Goal: Task Accomplishment & Management: Use online tool/utility

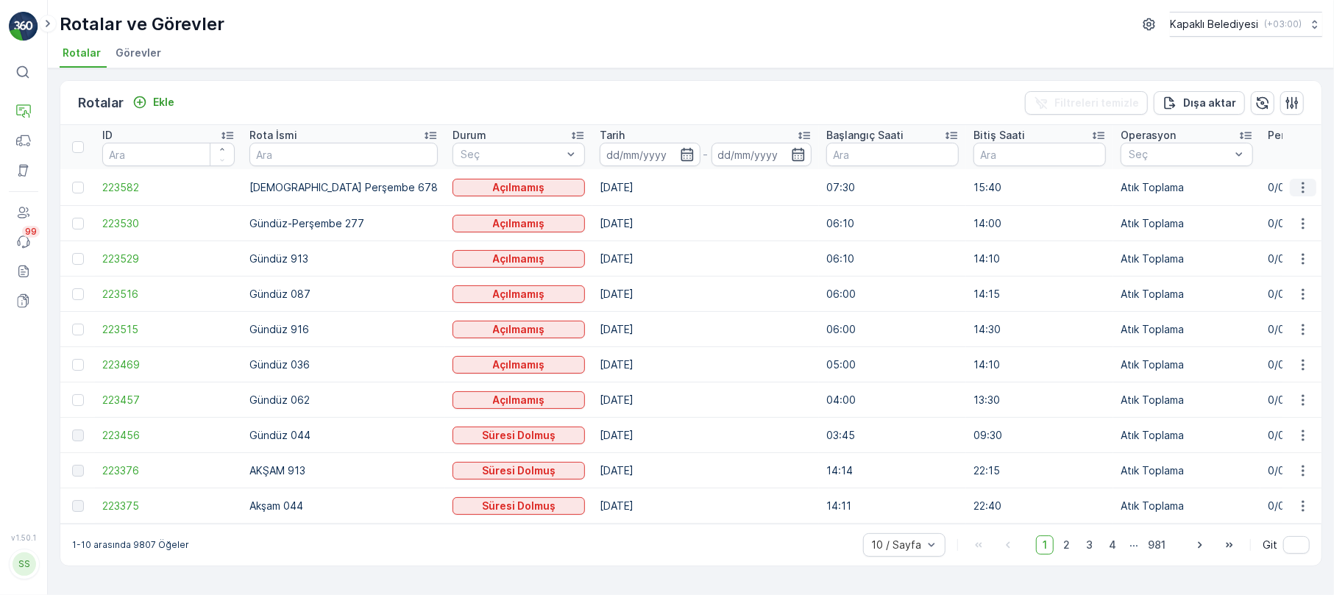
click at [1301, 180] on icon "button" at bounding box center [1303, 187] width 15 height 15
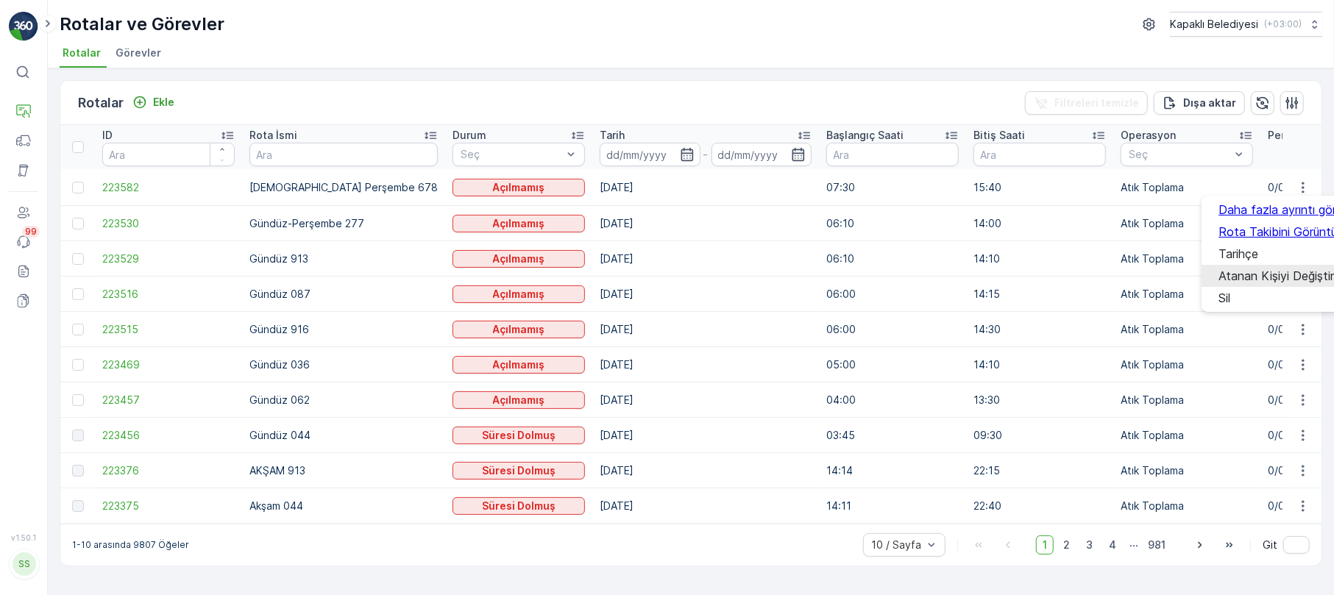
click at [1284, 272] on span "Atanan Kişiyi Değiştir" at bounding box center [1278, 275] width 116 height 13
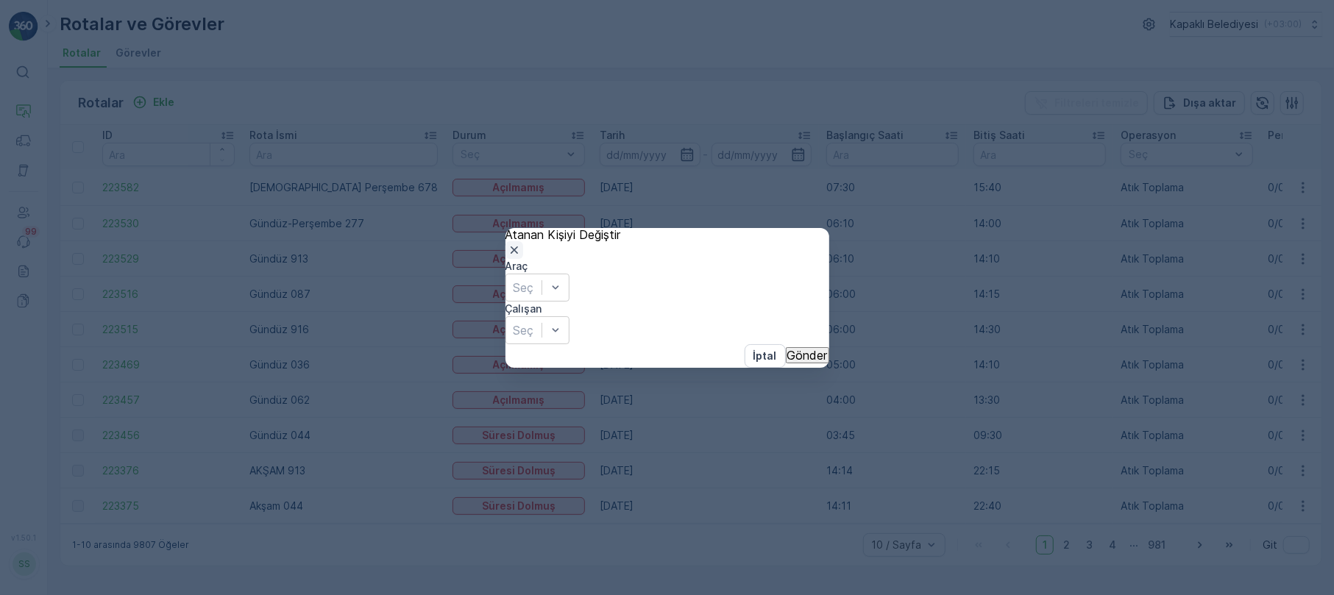
click at [522, 243] on icon "button" at bounding box center [514, 250] width 15 height 15
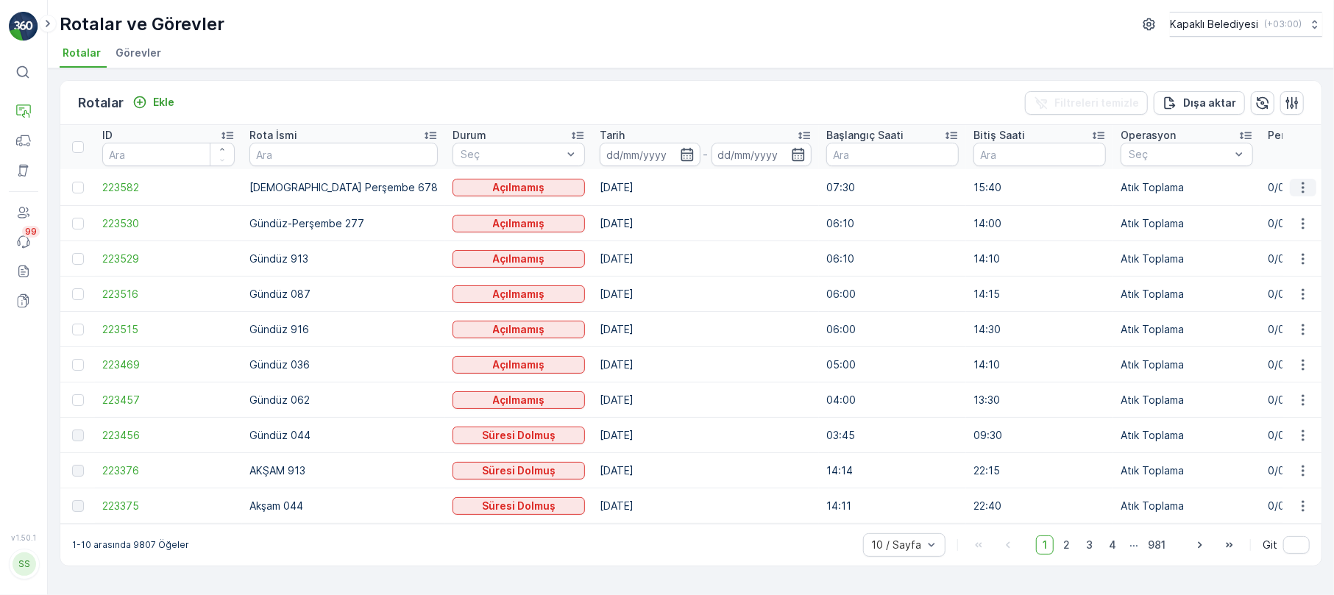
click at [1302, 180] on icon "button" at bounding box center [1303, 187] width 15 height 15
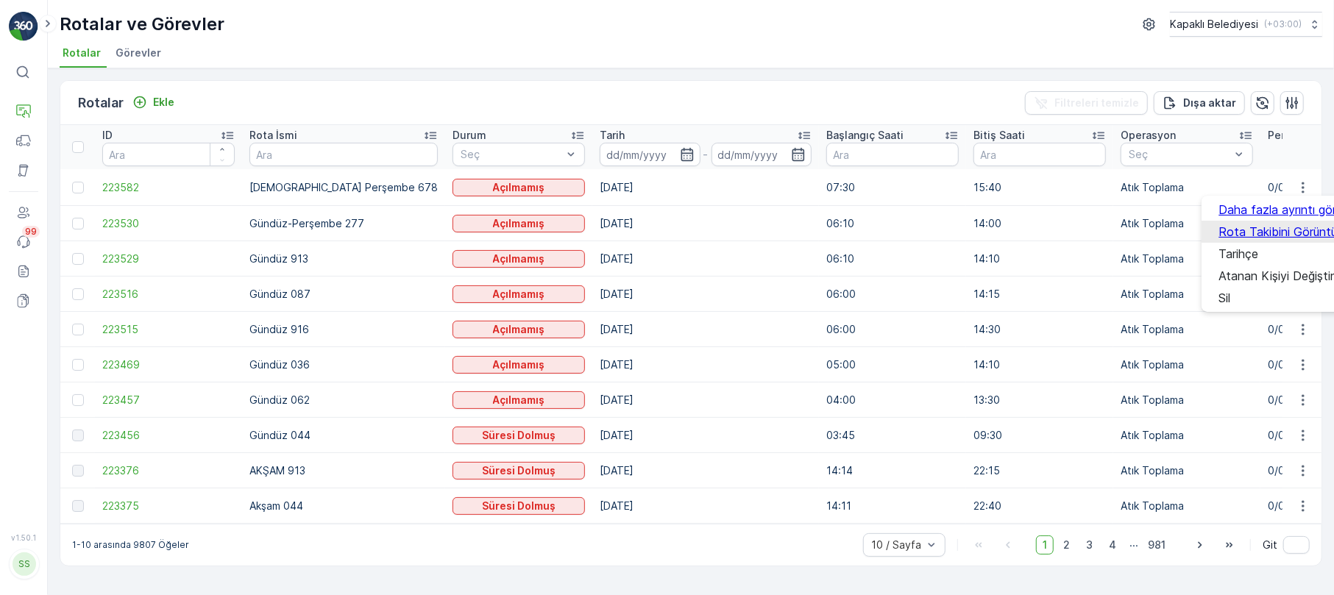
click at [1301, 227] on span "Rota Takibini Görüntüle" at bounding box center [1283, 231] width 127 height 13
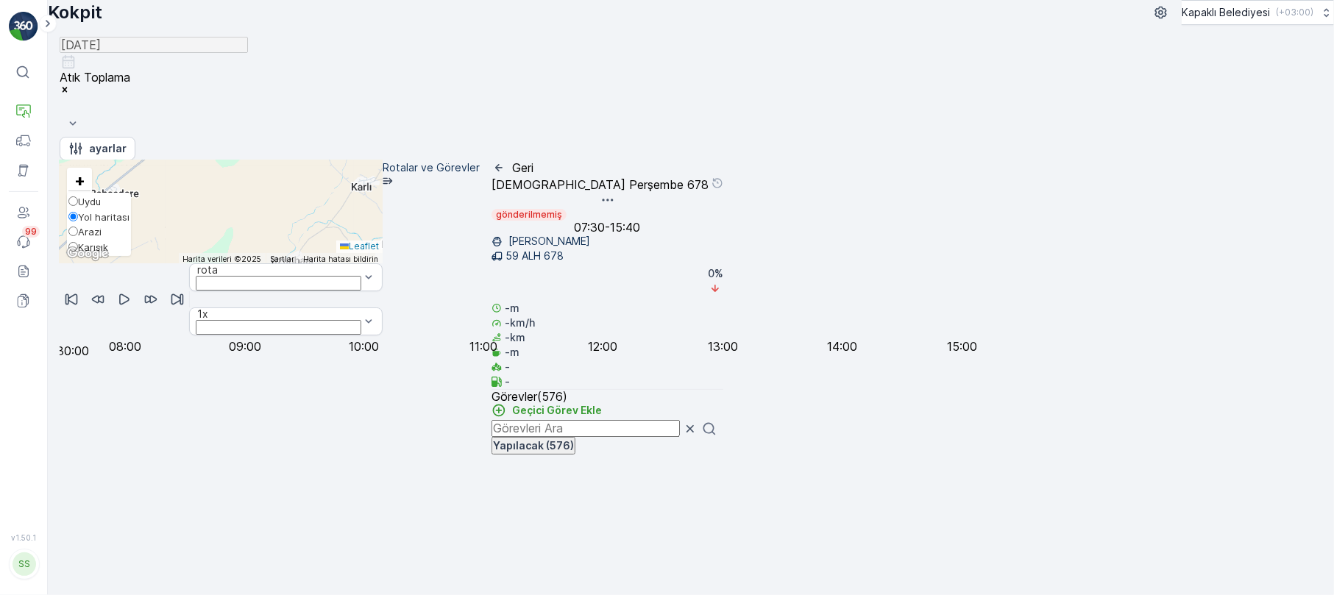
click at [77, 252] on input "Karışık" at bounding box center [73, 247] width 10 height 10
radio input "true"
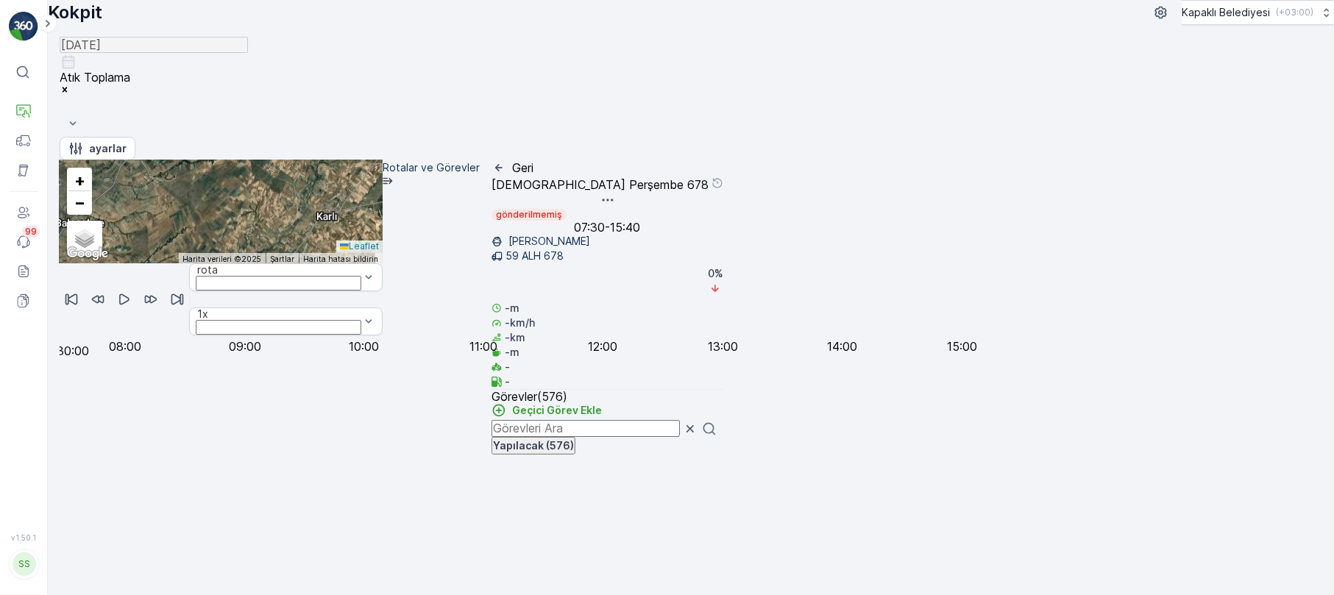
drag, startPoint x: 565, startPoint y: 272, endPoint x: 470, endPoint y: 378, distance: 143.3
click at [383, 263] on div "3 4 112 42 16 21 73 75 82 4 143 + − Uydu Yol haritası Arazi Karışık Leaflet Kla…" at bounding box center [221, 211] width 323 height 103
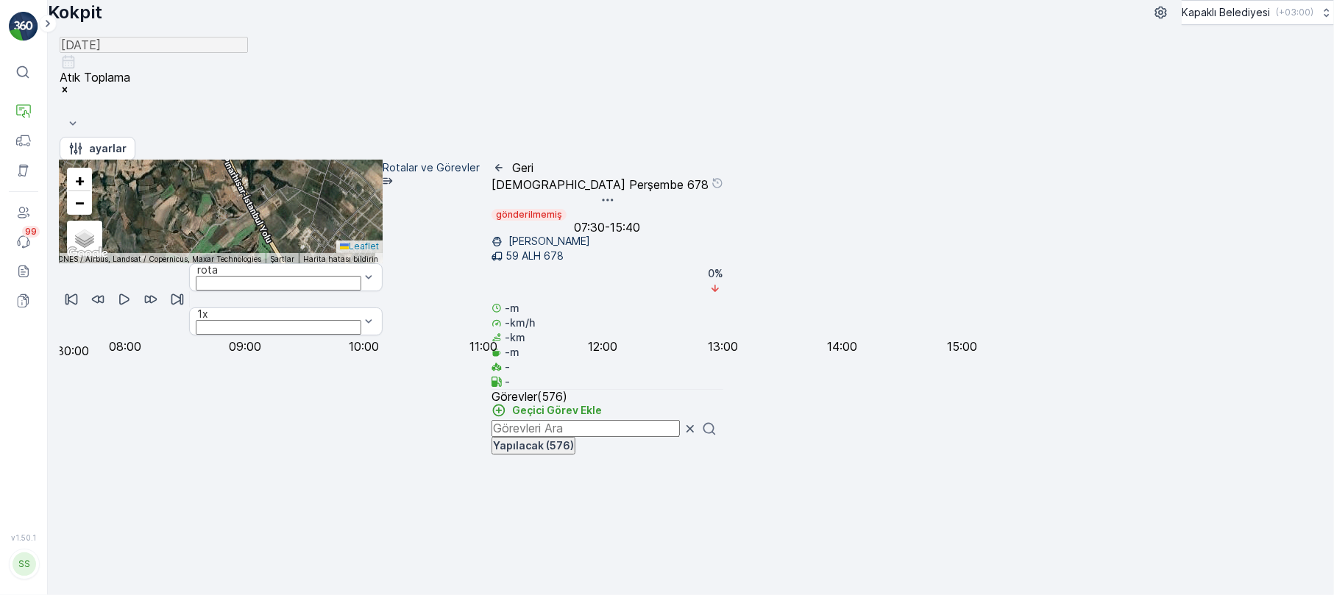
drag, startPoint x: 615, startPoint y: 333, endPoint x: 662, endPoint y: 303, distance: 55.9
click at [383, 263] on div "3 8 2 9 7 10 6 4 3 4 3 2 8 17 2 7 9 2 4 6 26 3 5 9 2 15 10 14 29 2 2 2 14 6 7 2…" at bounding box center [221, 211] width 323 height 103
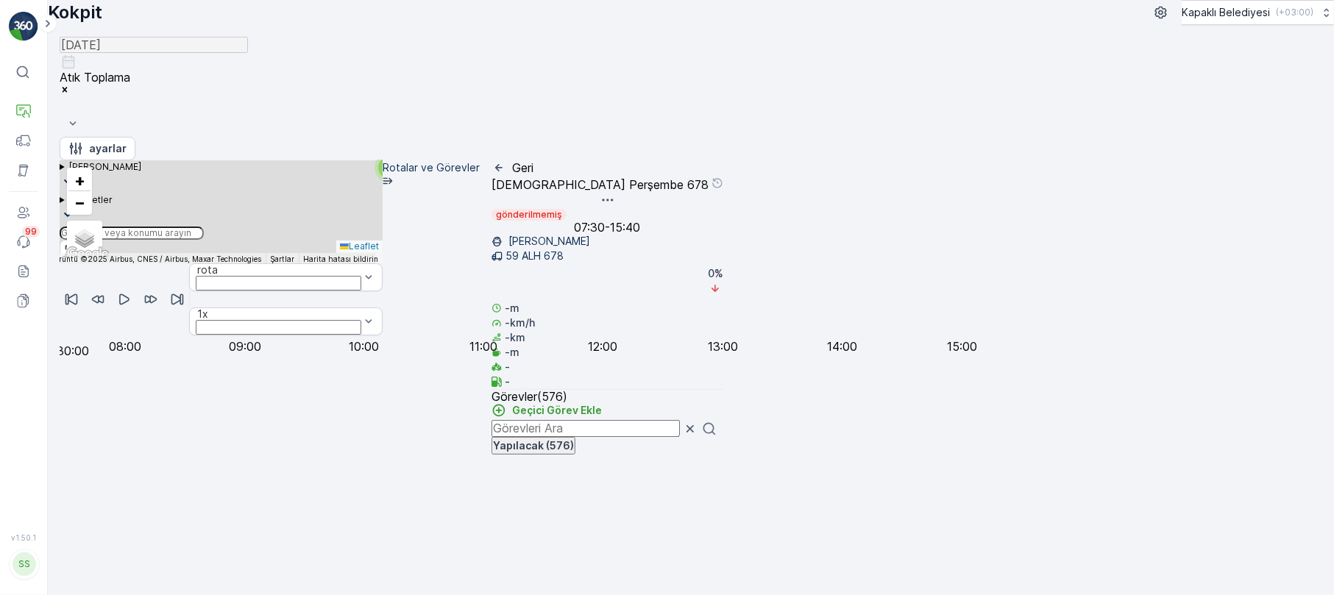
drag, startPoint x: 454, startPoint y: 319, endPoint x: 870, endPoint y: 198, distance: 433.0
click at [383, 202] on div "2 2 2 2 4 2 6 3 2 3 4 2 2 2 2 3 2 2 2 3 2 2 12 2 2 2 2 2 2 2 2 2 2 3 2 2 2 5 2 …" at bounding box center [221, 211] width 323 height 103
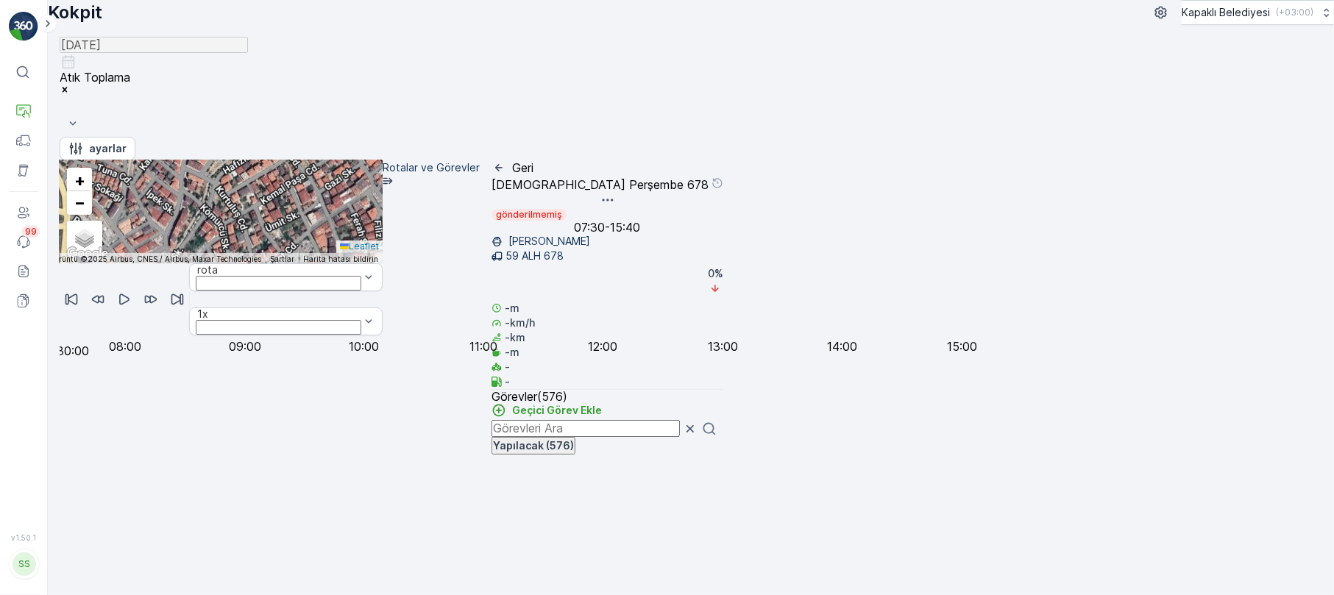
click at [383, 263] on div "2 2 2 2 4 2 6 3 2 3 4 2 2 2 2 3 2 2 2 3 2 2 12 2 2 2 2 2 2 2 2 2 2 3 2 2 2 5 2 …" at bounding box center [221, 211] width 323 height 103
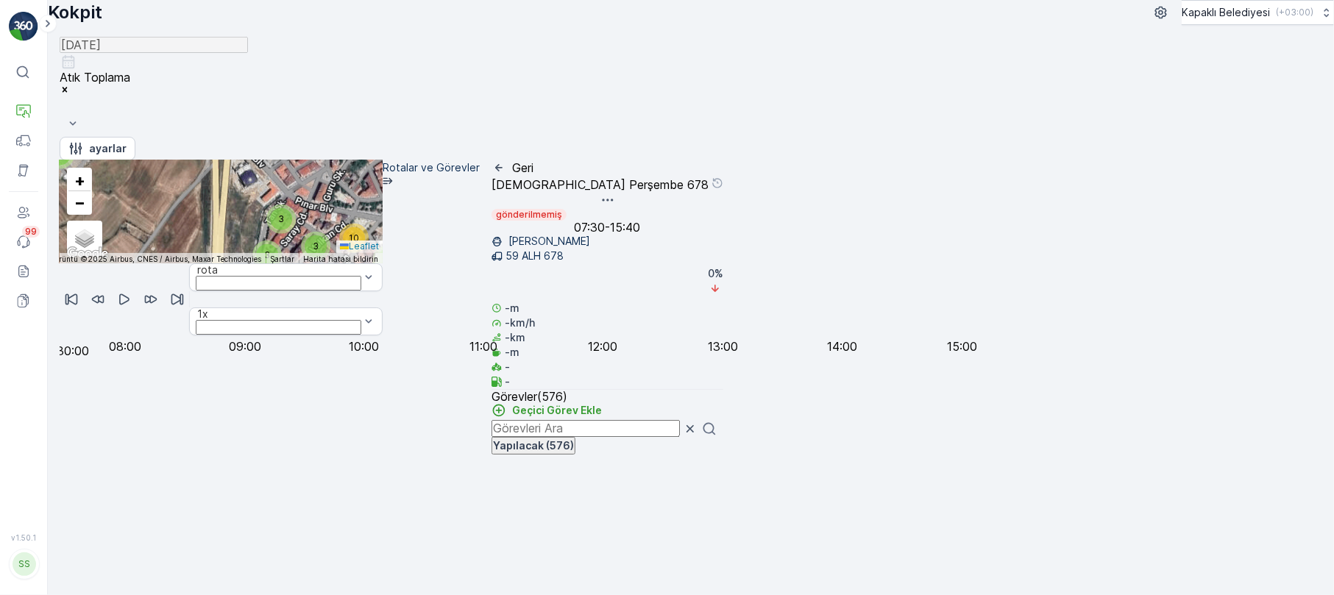
drag, startPoint x: 387, startPoint y: 330, endPoint x: 471, endPoint y: 300, distance: 89.2
click at [383, 263] on div "2 2 2 2 4 2 6 3 2 3 4 2 2 2 2 3 2 2 2 3 2 2 12 2 2 2 2 2 2 2 2 2 2 3 2 2 2 5 2 …" at bounding box center [221, 211] width 323 height 103
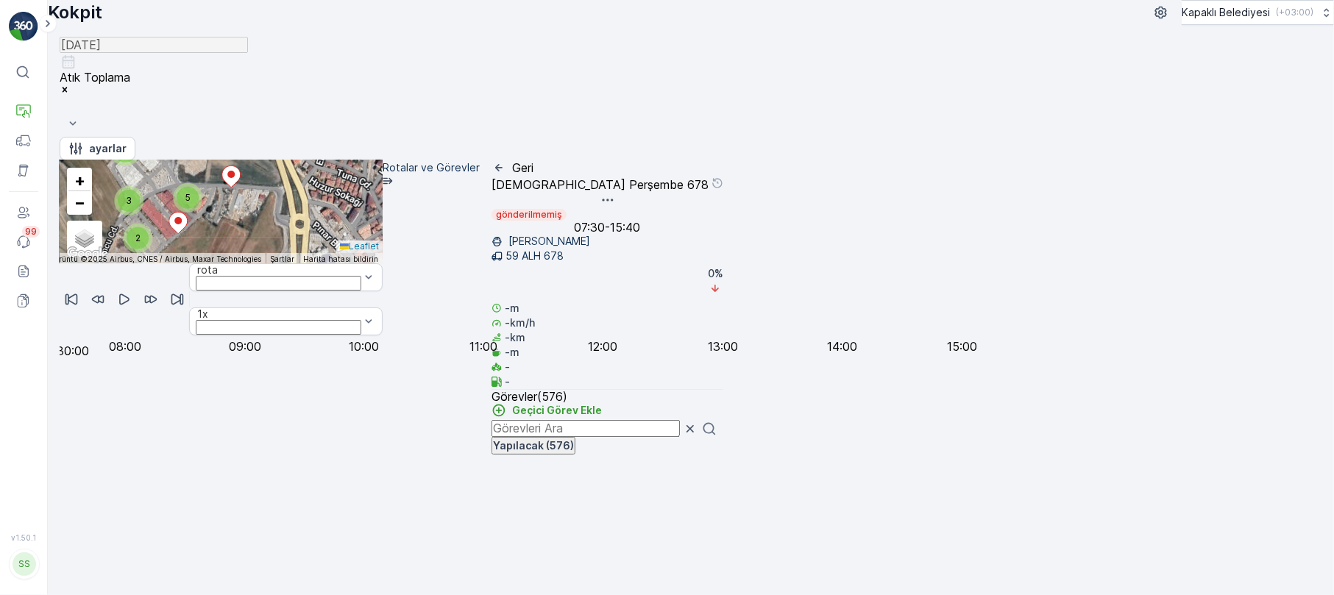
drag, startPoint x: 428, startPoint y: 265, endPoint x: 530, endPoint y: 345, distance: 130.0
click at [383, 263] on div "2 2 2 2 4 2 6 3 2 3 4 2 2 2 2 3 2 2 2 3 2 2 12 2 2 2 2 2 2 2 2 2 2 3 2 2 2 5 2 …" at bounding box center [221, 211] width 323 height 103
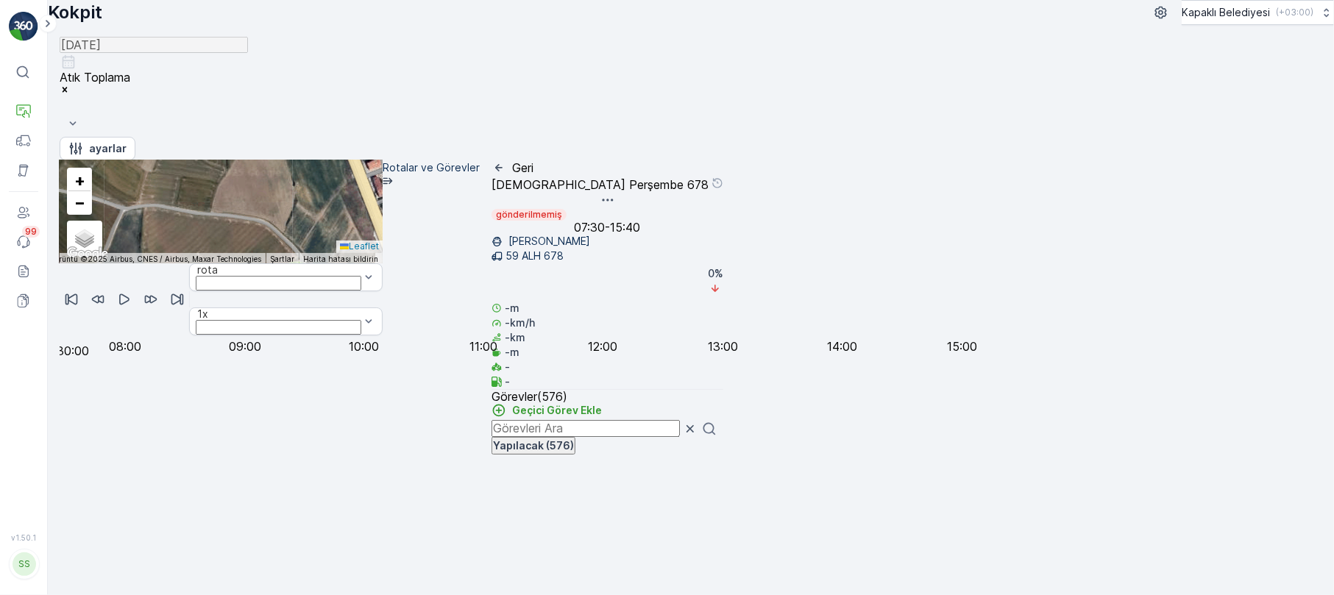
drag, startPoint x: 637, startPoint y: 321, endPoint x: 733, endPoint y: 415, distance: 134.8
click at [383, 263] on div "2 2 2 2 4 2 6 3 2 3 4 2 2 2 2 3 2 2 2 3 2 2 12 2 2 2 2 2 2 2 2 2 2 3 2 2 2 5 2 …" at bounding box center [221, 211] width 323 height 103
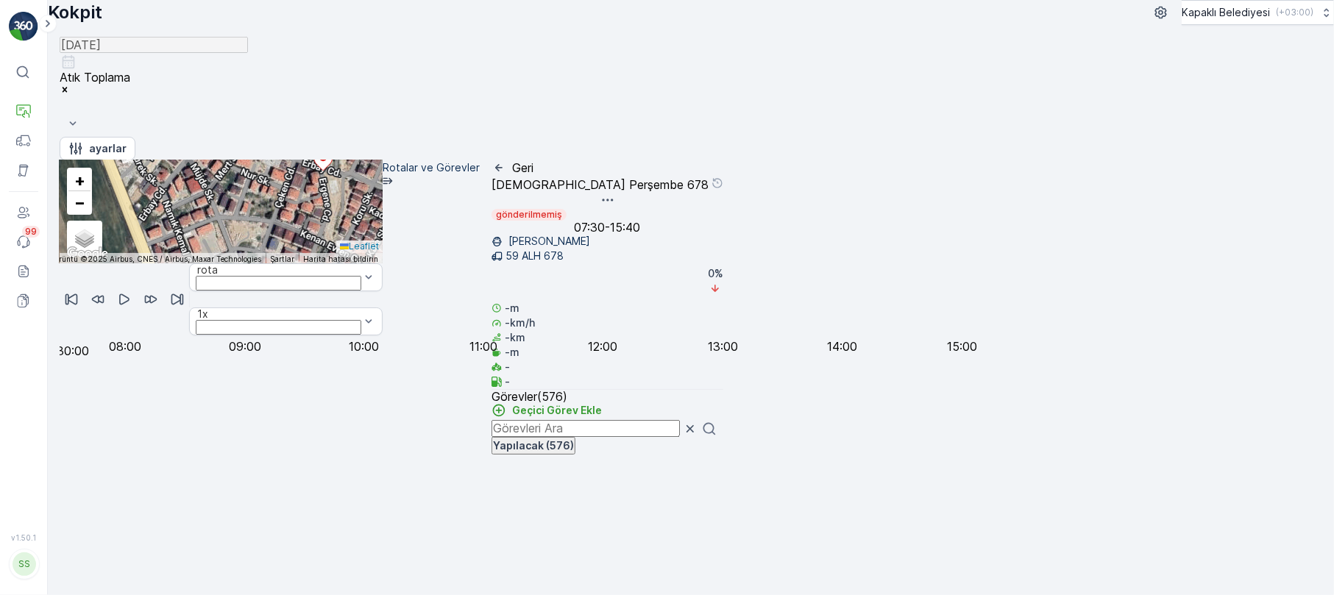
drag, startPoint x: 810, startPoint y: 322, endPoint x: 566, endPoint y: 393, distance: 253.9
click at [383, 263] on div "2 4 5 3 2 2 2 4 3 2 3 3 2 3 3 2 3 2 3 2 3 4 4 5 4 3 7 3 4 7 2 2 2 3 3 2 2 3 2 2…" at bounding box center [221, 211] width 323 height 103
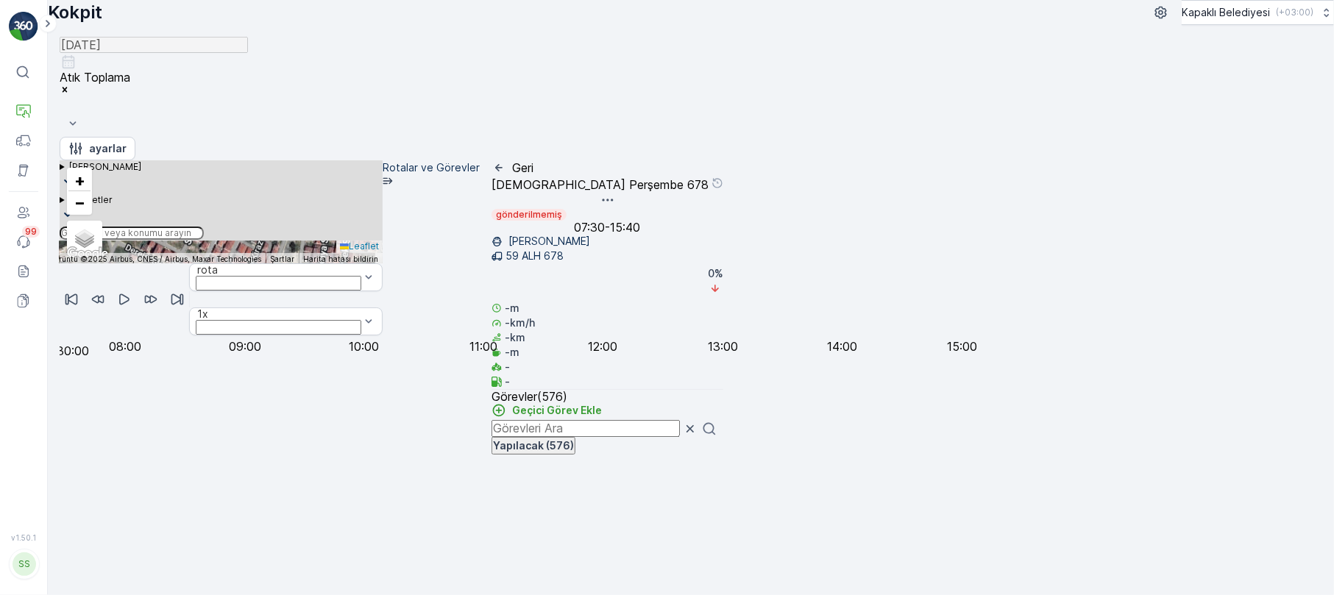
drag, startPoint x: 586, startPoint y: 238, endPoint x: 571, endPoint y: 380, distance: 142.8
click at [383, 263] on div "2 4 5 3 2 2 2 4 3 2 3 3 2 3 3 2 3 2 3 2 3 4 4 5 4 3 7 3 4 7 2 2 2 3 3 2 2 3 2 2…" at bounding box center [221, 211] width 323 height 103
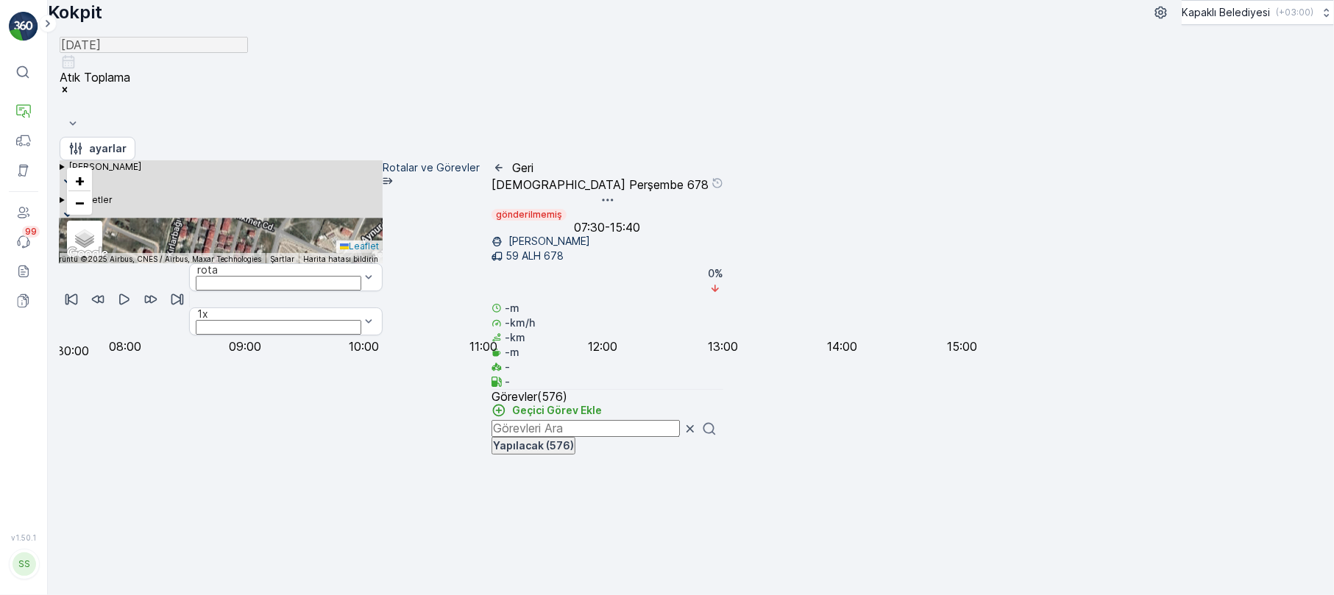
drag, startPoint x: 524, startPoint y: 301, endPoint x: 372, endPoint y: 467, distance: 224.5
click at [372, 263] on div "2 4 5 3 2 2 2 4 3 2 3 3 2 3 3 2 3 3 2 4 4 4 5 4 3 7 3 4 7 2 2 2 3 3 2 2 3 2 2 2…" at bounding box center [221, 211] width 323 height 103
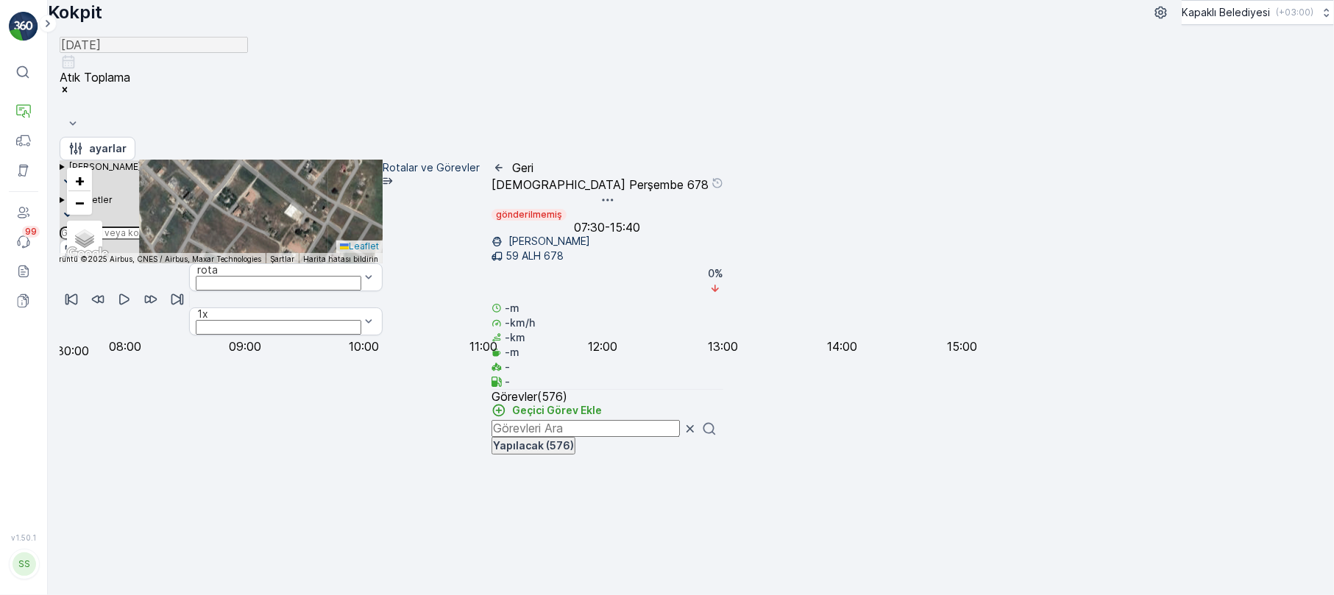
drag, startPoint x: 509, startPoint y: 415, endPoint x: 775, endPoint y: 498, distance: 278.2
click at [383, 466] on div "2 4 5 3 2 2 2 4 3 2 3 3 2 3 3 2 3 3 2 4 4 4 5 4 3 7 3 4 7 2 2 2 3 3 2 2 3 2 2 2…" at bounding box center [221, 312] width 323 height 305
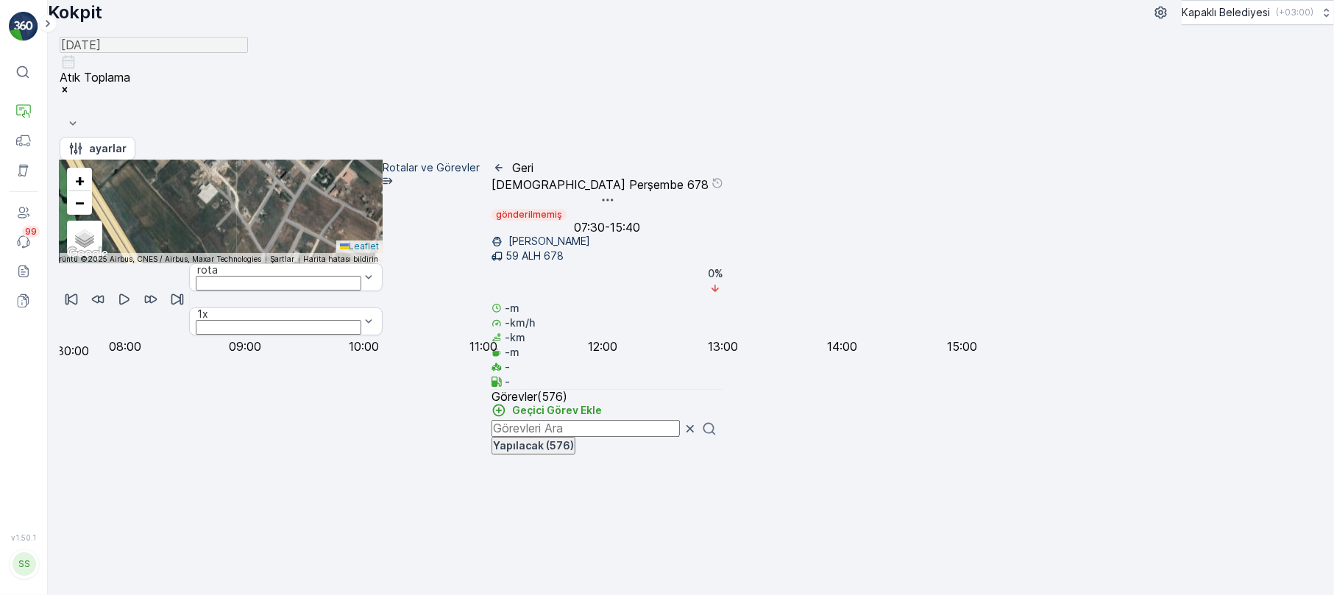
drag, startPoint x: 451, startPoint y: 328, endPoint x: 537, endPoint y: 289, distance: 94.5
click at [383, 263] on div "2 4 5 3 2 2 2 4 3 2 3 3 2 3 3 2 3 3 2 4 4 4 5 4 3 7 3 4 7 2 2 2 3 3 2 2 3 2 2 2…" at bounding box center [221, 211] width 323 height 103
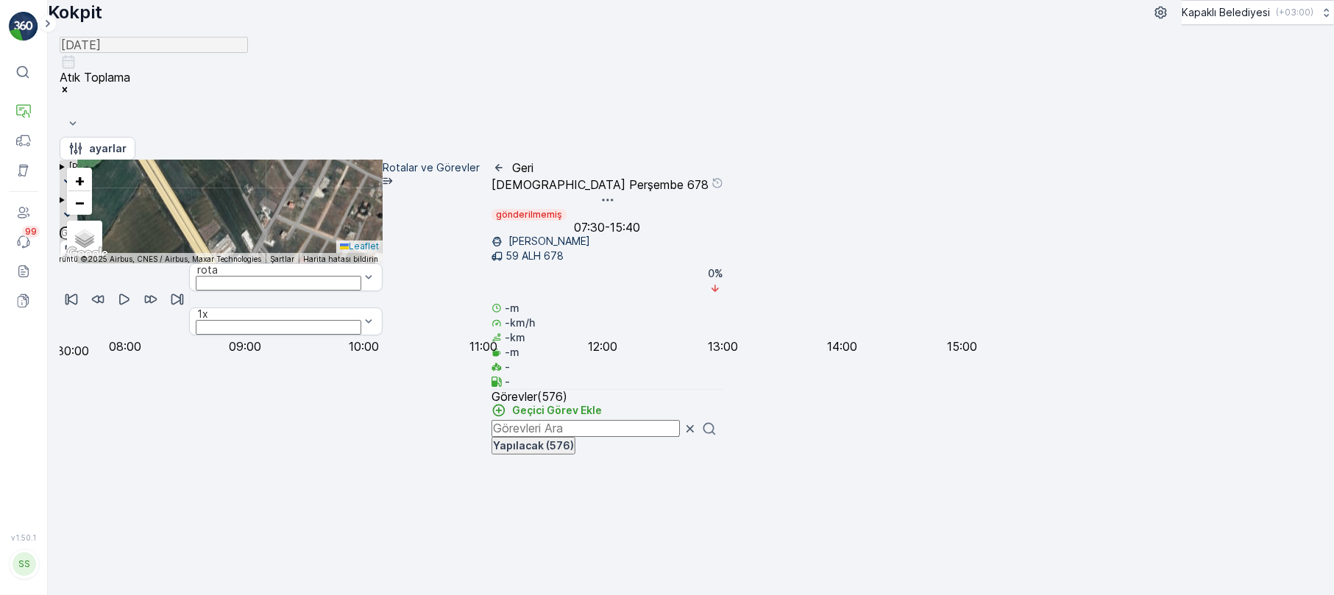
drag, startPoint x: 490, startPoint y: 392, endPoint x: 520, endPoint y: 318, distance: 79.3
click at [383, 263] on div "2 4 5 3 2 2 2 4 3 2 3 3 2 3 3 2 3 3 2 4 4 4 5 4 3 7 3 4 7 2 2 2 3 3 2 2 3 2 2 2…" at bounding box center [221, 211] width 323 height 103
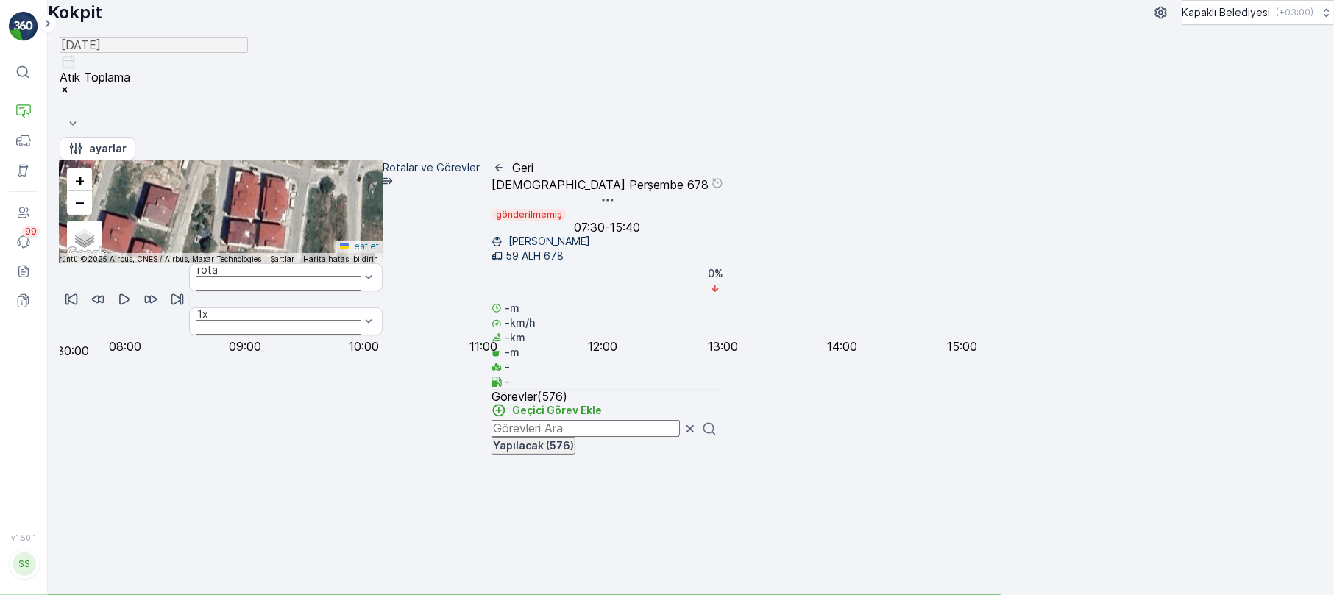
drag, startPoint x: 849, startPoint y: 330, endPoint x: 566, endPoint y: 509, distance: 334.4
click at [383, 466] on div "2 2 2 4 2 3 2 3 2 4 2 2 2 2 3 2 2 2 4 6 2 2 2 2 2 3 2 2 2 2 2 2 3 2 2 2 2 2 2 3…" at bounding box center [221, 312] width 323 height 305
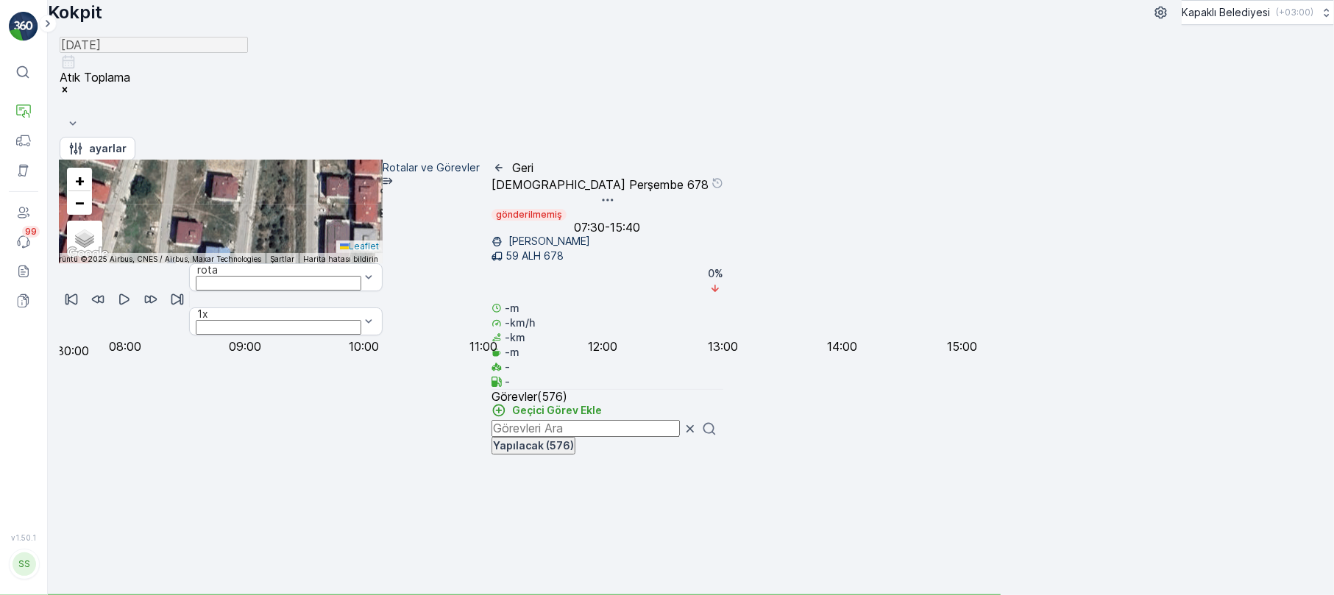
drag, startPoint x: 665, startPoint y: 369, endPoint x: 721, endPoint y: 241, distance: 139.1
click at [383, 255] on div "2 2 2 4 2 3 2 3 2 4 2 2 2 2 3 2 2 2 4 6 2 2 2 2 2 3 2 2 2 2 2 2 3 2 2 2 2 2 2 3…" at bounding box center [221, 211] width 323 height 103
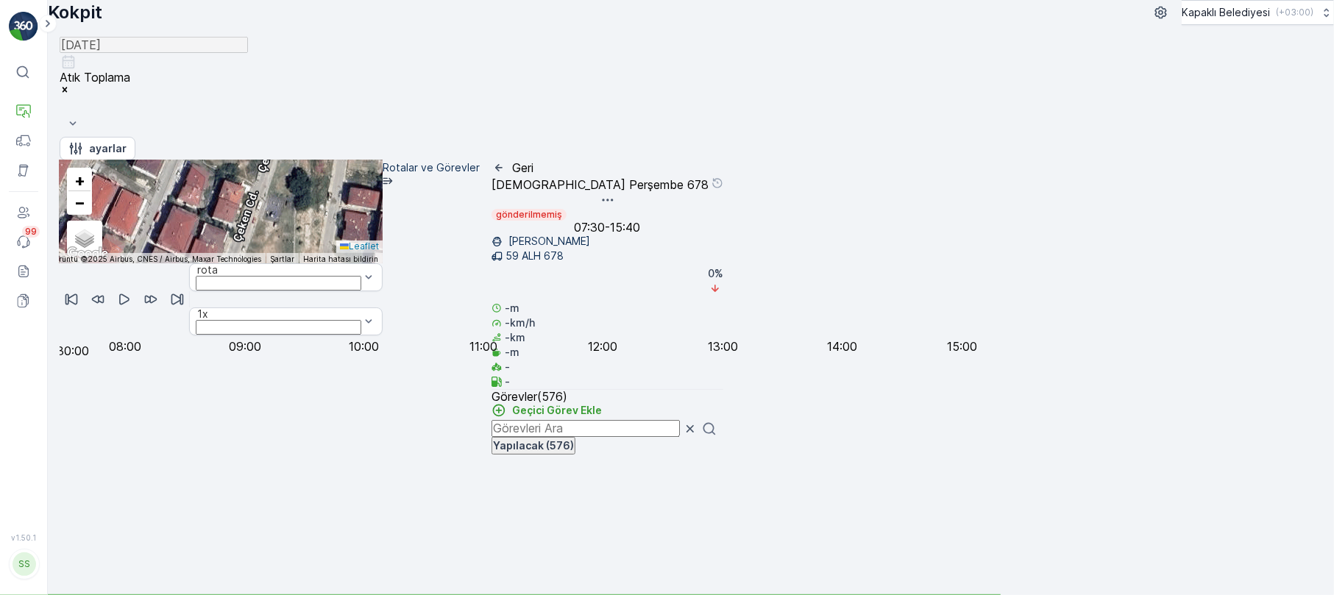
drag, startPoint x: 724, startPoint y: 380, endPoint x: 714, endPoint y: 289, distance: 91.8
click at [383, 263] on div "2 2 2 4 2 3 2 3 2 4 2 2 2 2 3 2 2 2 4 6 2 2 2 2 2 3 2 2 2 2 2 2 3 2 2 2 2 2 2 3…" at bounding box center [221, 211] width 323 height 103
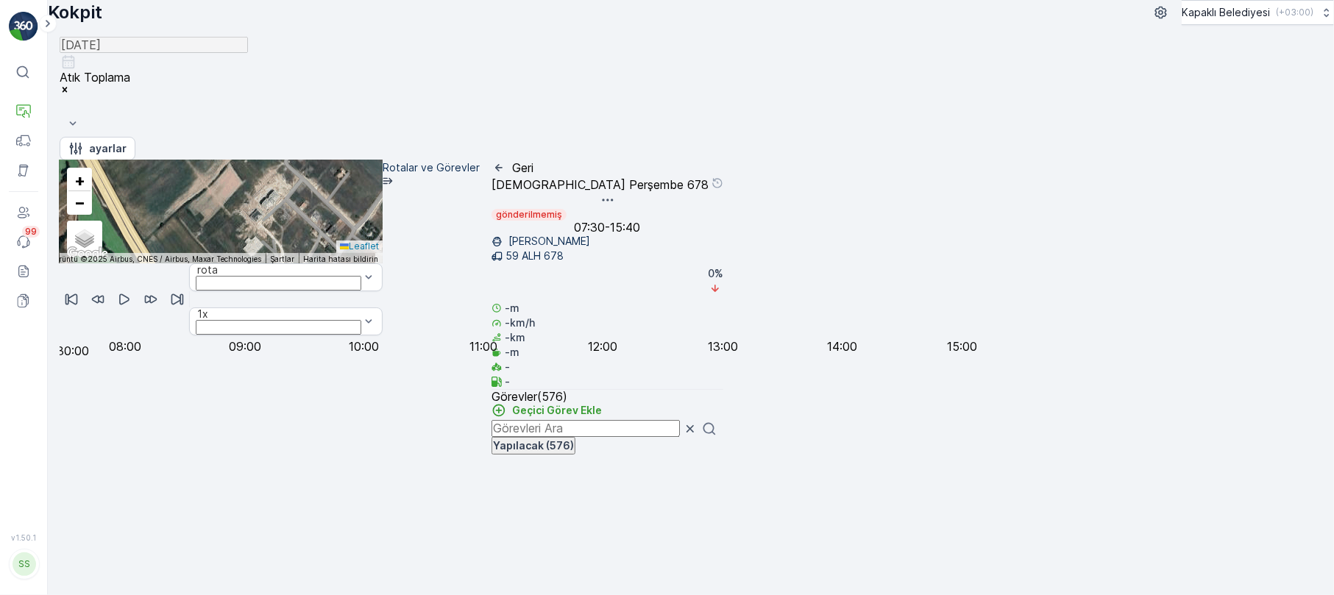
drag, startPoint x: 707, startPoint y: 252, endPoint x: 670, endPoint y: 478, distance: 228.9
click at [383, 263] on div "2 2 2 2 2 4 6 2 3 3 4 2 2 2 2 2 3 2 2 3 2 2 12 2 2 2 2 2 2 2 2 2 2 3 2 2 2 5 2 …" at bounding box center [221, 211] width 323 height 103
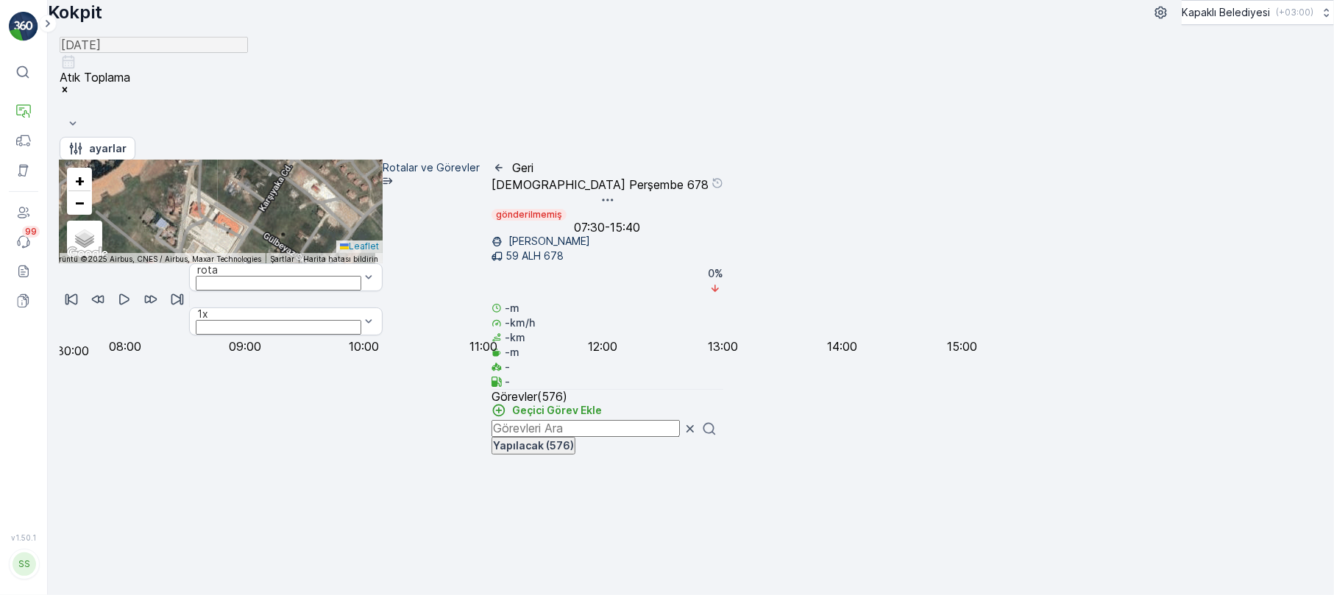
drag, startPoint x: 858, startPoint y: 259, endPoint x: 213, endPoint y: 313, distance: 647.7
click at [134, 263] on div "2 2 2 2 2 4 6 2 3 3 4 2 2 2 2 2 3 2 2 3 2 2 12 2 2 2 2 2 2 2 2 2 2 3 2 2 2 5 2 …" at bounding box center [221, 211] width 323 height 103
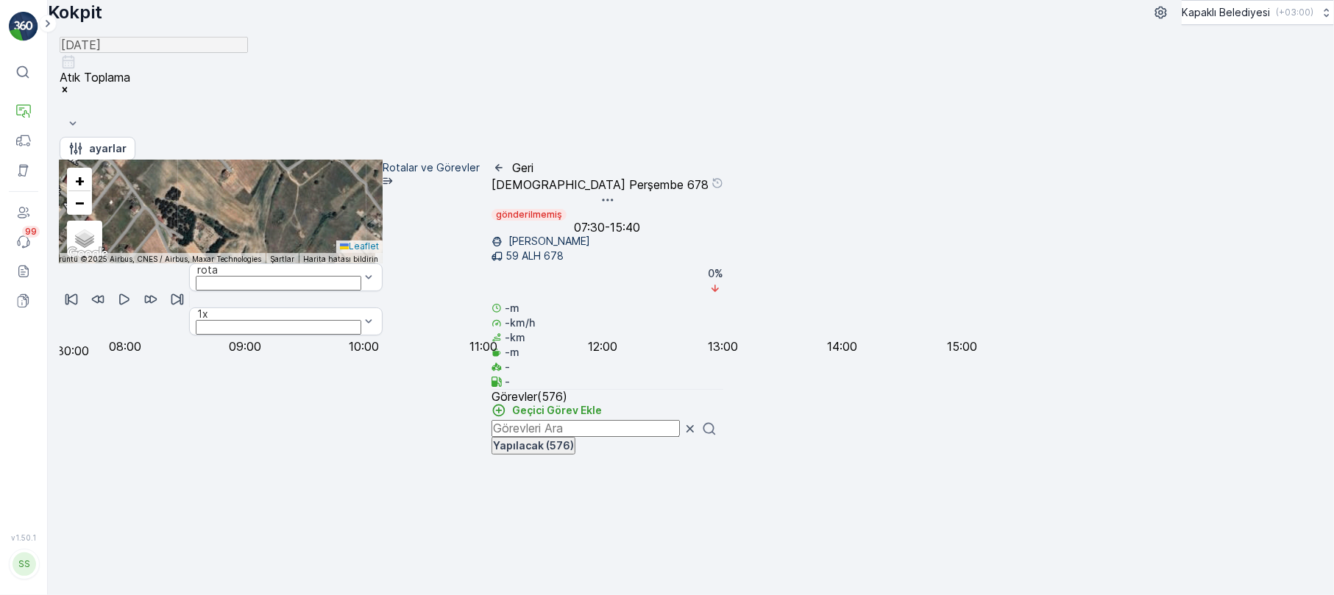
drag, startPoint x: 657, startPoint y: 303, endPoint x: 483, endPoint y: 140, distance: 239.0
click at [383, 160] on div "2 2 2 2 2 4 6 2 3 3 4 2 2 2 2 2 3 2 2 3 2 2 12 2 2 2 2 2 2 2 2 2 2 3 2 2 2 5 2 …" at bounding box center [221, 211] width 323 height 103
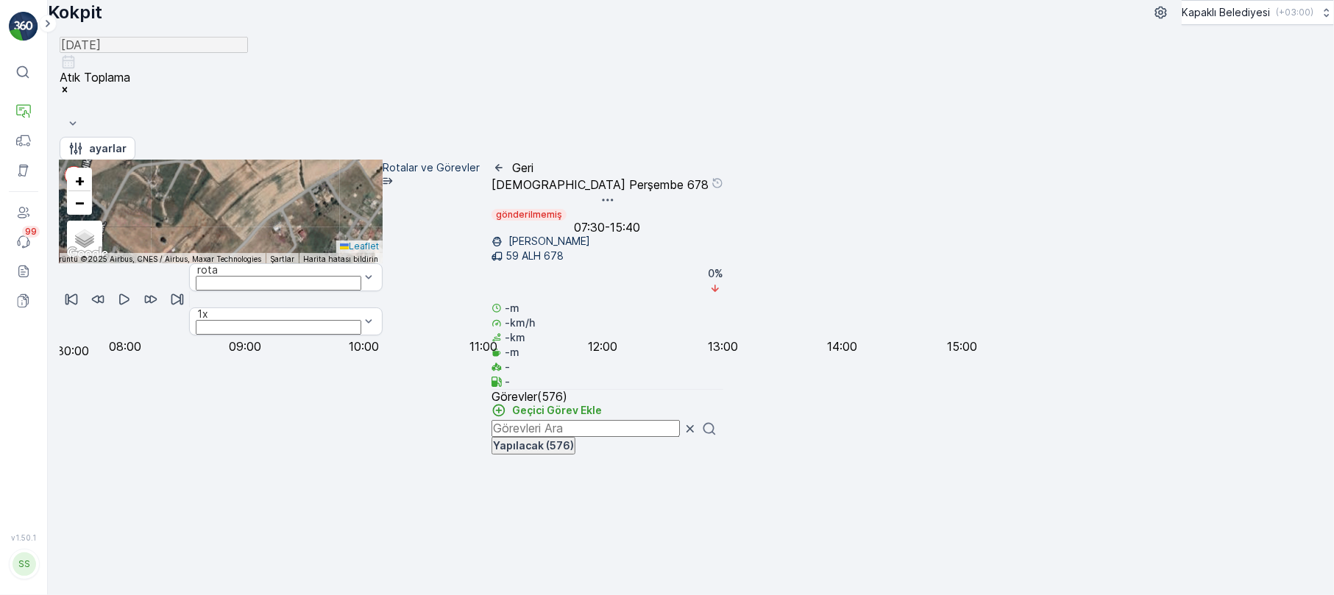
drag, startPoint x: 899, startPoint y: 436, endPoint x: 598, endPoint y: 140, distance: 422.6
click at [383, 160] on div "2 2 2 2 2 4 6 2 3 3 4 2 2 2 2 2 3 2 2 3 2 2 12 2 2 2 2 2 2 2 2 2 2 3 2 2 2 5 2 …" at bounding box center [221, 211] width 323 height 103
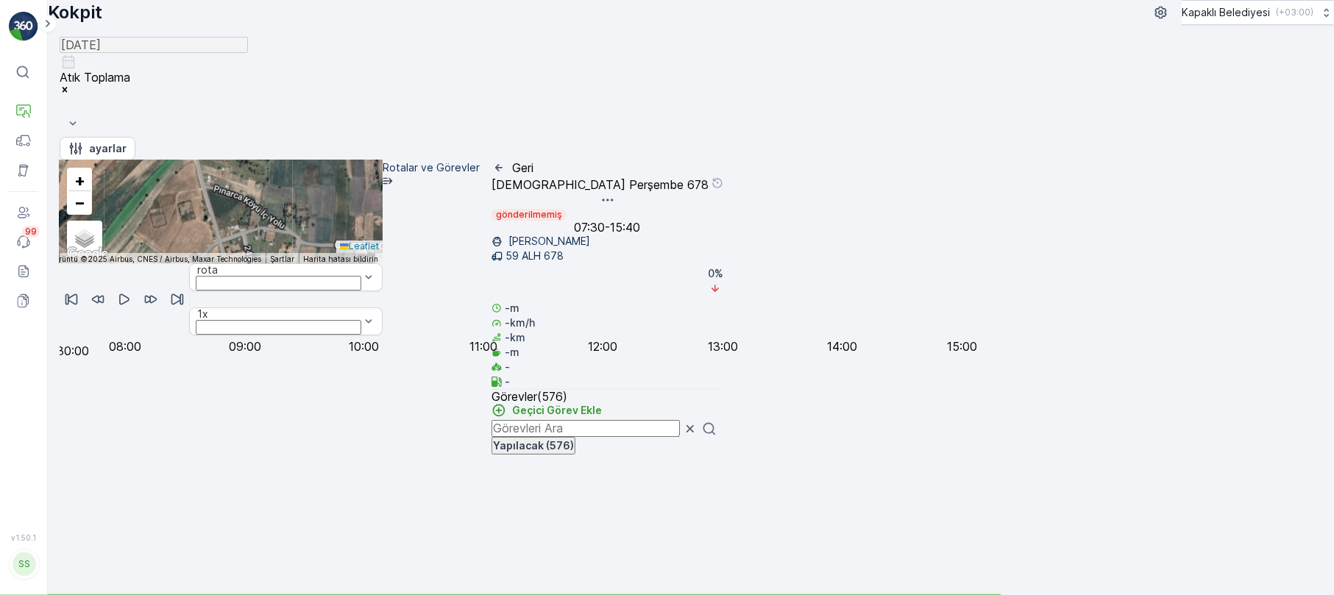
drag, startPoint x: 433, startPoint y: 428, endPoint x: 66, endPoint y: 451, distance: 368.7
click at [32, 464] on div "⌘B Operasyonlar Filo Varlıklar Kullanıcılar Olaylar 99 Raporlar Evraklar v 1.50…" at bounding box center [667, 297] width 1334 height 595
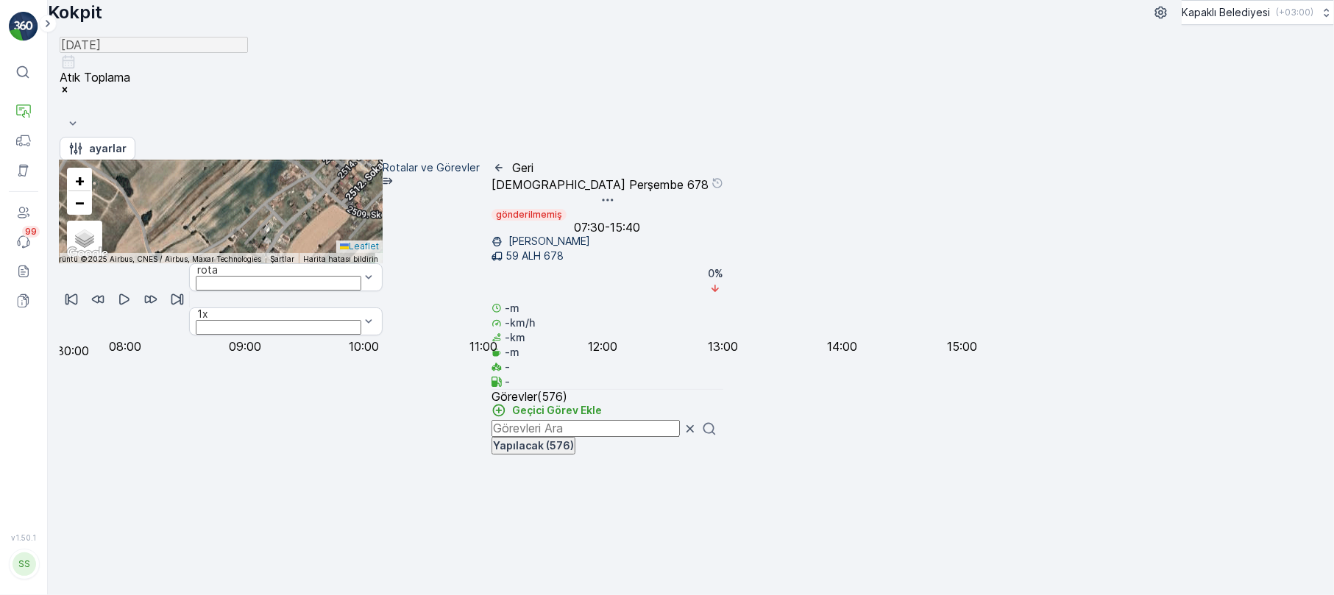
drag, startPoint x: 720, startPoint y: 316, endPoint x: 720, endPoint y: 406, distance: 89.8
click at [383, 263] on div "2 2 2 2 2 4 6 2 3 3 4 2 2 2 2 2 3 2 2 3 2 2 12 2 2 2 2 2 2 2 2 2 2 3 2 2 2 5 2 …" at bounding box center [221, 211] width 323 height 103
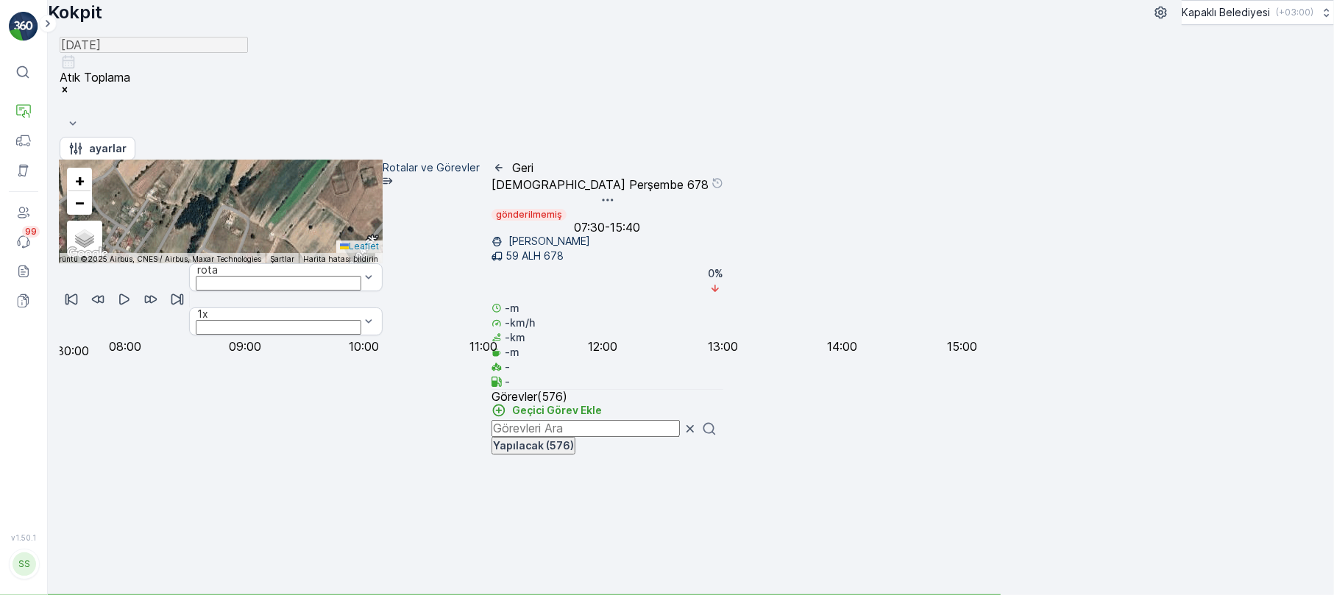
drag, startPoint x: 734, startPoint y: 406, endPoint x: 684, endPoint y: 325, distance: 95.8
click at [383, 263] on div "2 2 2 2 2 4 6 2 3 3 4 2 2 2 2 2 3 2 2 3 2 2 12 2 2 2 2 2 2 2 2 2 2 3 2 2 2 5 2 …" at bounding box center [221, 211] width 323 height 103
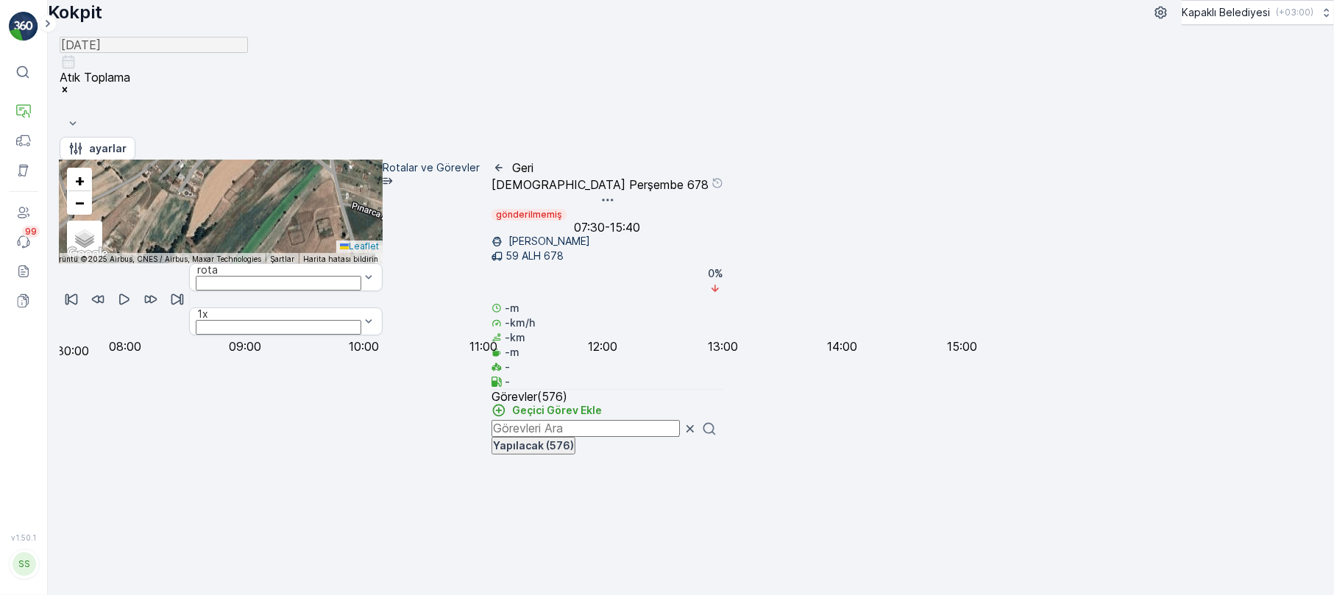
drag, startPoint x: 722, startPoint y: 309, endPoint x: 683, endPoint y: 371, distance: 73.1
click at [383, 263] on div "2 4 5 3 2 2 2 4 3 2 3 3 2 3 3 2 3 3 2 4 4 4 5 4 3 7 3 4 7 2 2 2 3 3 2 2 3 2 2 2…" at bounding box center [221, 211] width 323 height 103
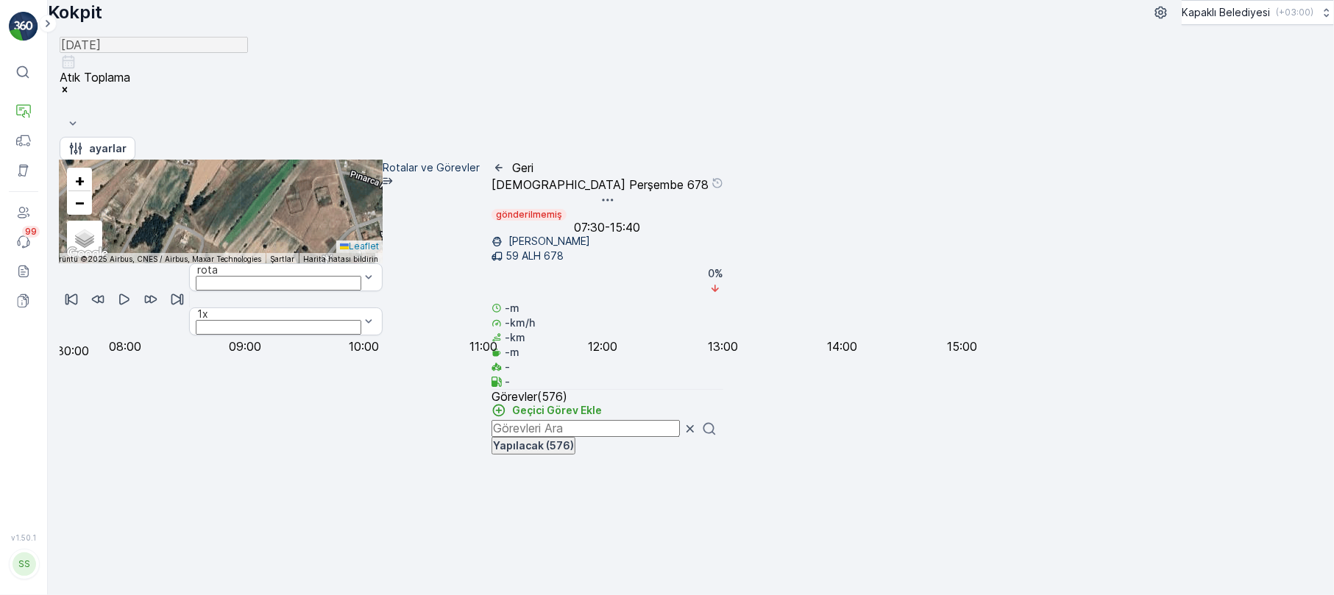
drag, startPoint x: 540, startPoint y: 397, endPoint x: 539, endPoint y: 366, distance: 31.7
click at [383, 263] on div "2 4 5 3 2 2 2 4 3 2 3 3 2 3 3 2 3 3 2 4 4 4 5 4 3 7 3 4 7 2 2 2 3 3 2 2 3 2 2 2…" at bounding box center [221, 211] width 323 height 103
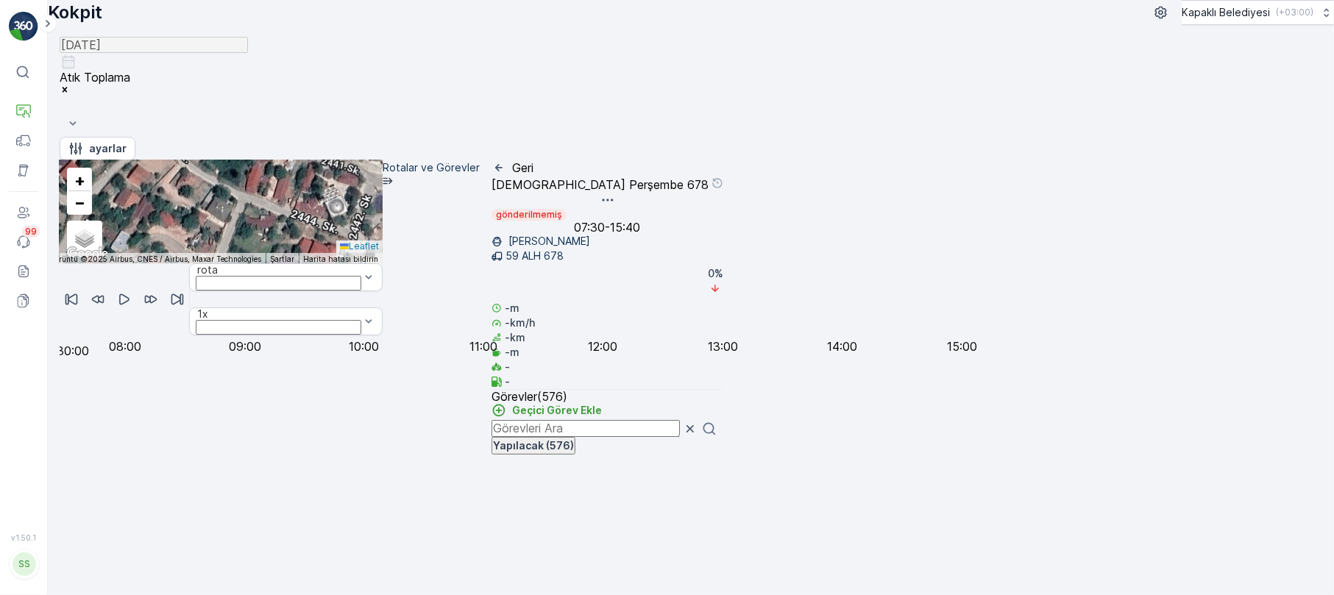
drag, startPoint x: 935, startPoint y: 322, endPoint x: 572, endPoint y: 496, distance: 402.3
click at [383, 466] on div "2 2 2 4 2 3 2 3 2 4 2 2 2 2 3 2 2 2 4 6 2 2 2 2 2 3 2 2 2 2 2 2 3 2 2 2 2 2 2 3…" at bounding box center [221, 312] width 323 height 305
